Goal: Information Seeking & Learning: Learn about a topic

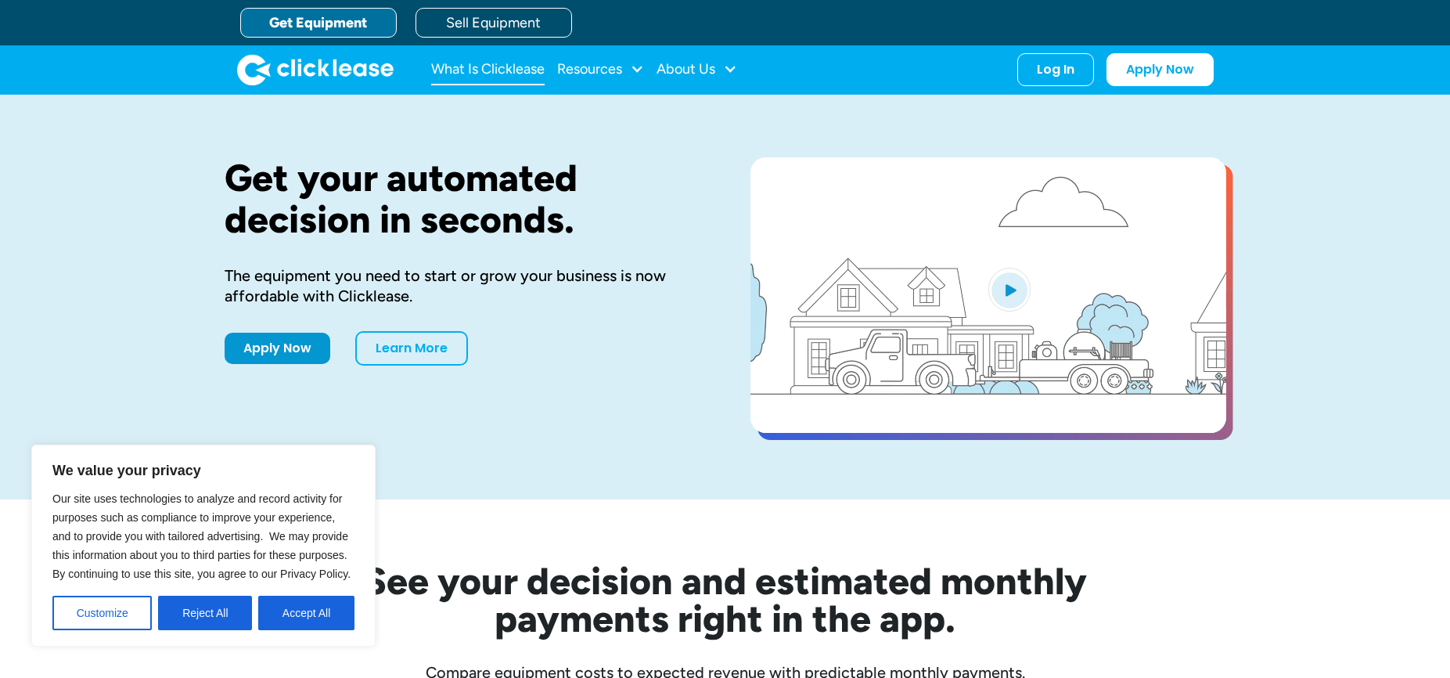
click at [462, 73] on link "What Is Clicklease" at bounding box center [487, 69] width 113 height 31
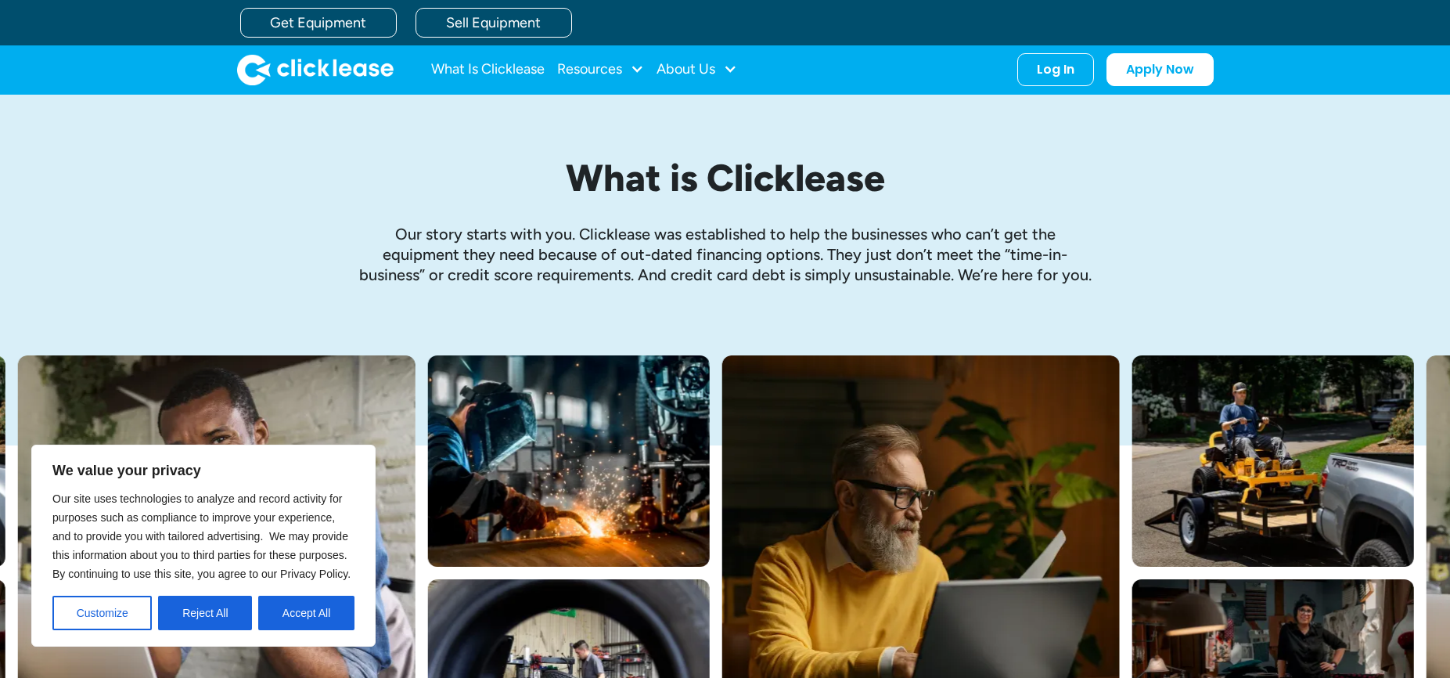
click at [313, 66] on img "home" at bounding box center [315, 69] width 157 height 31
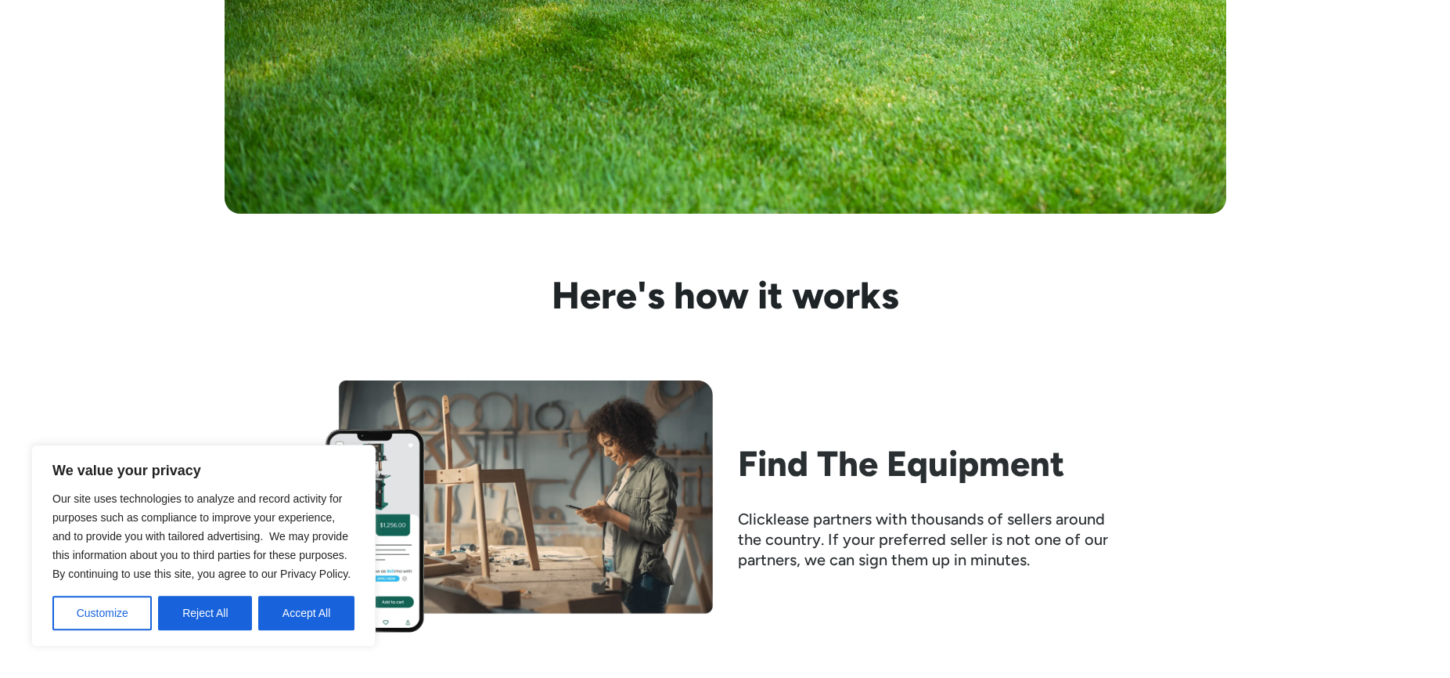
scroll to position [1277, 0]
